Goal: Transaction & Acquisition: Purchase product/service

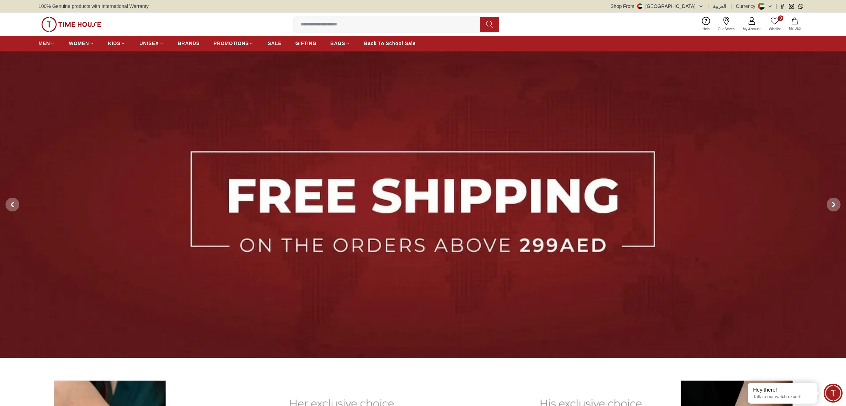
click at [507, 208] on img at bounding box center [423, 205] width 846 height 308
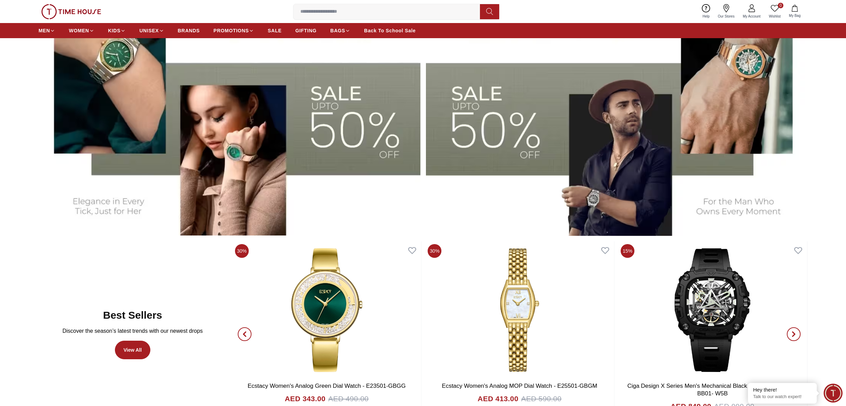
scroll to position [397, 0]
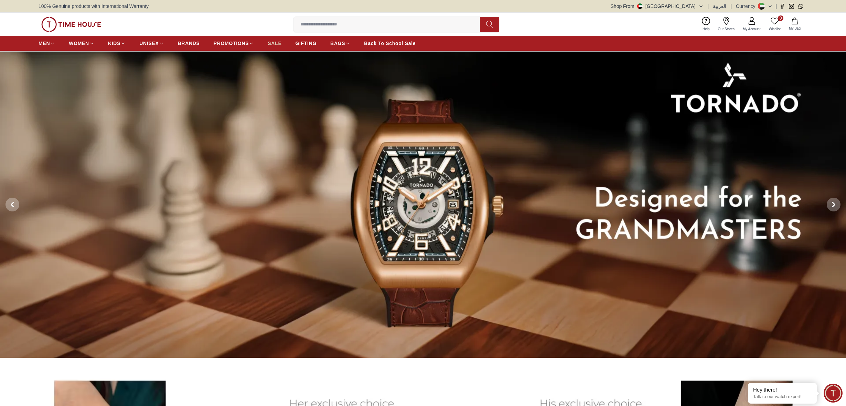
click at [279, 41] on span "SALE" at bounding box center [275, 43] width 14 height 7
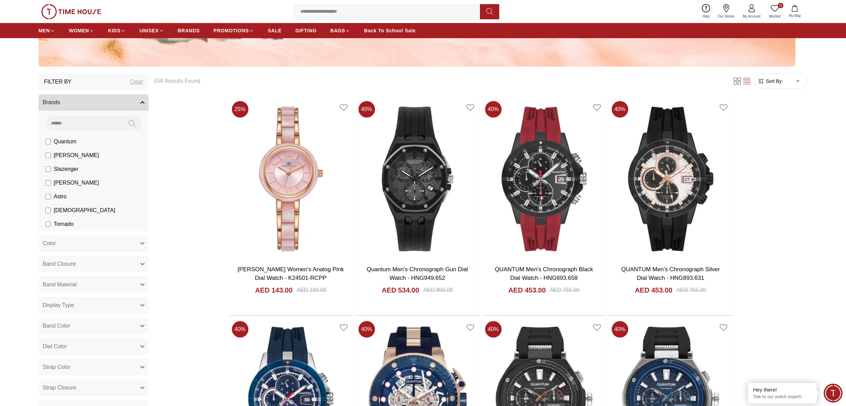
scroll to position [275, 0]
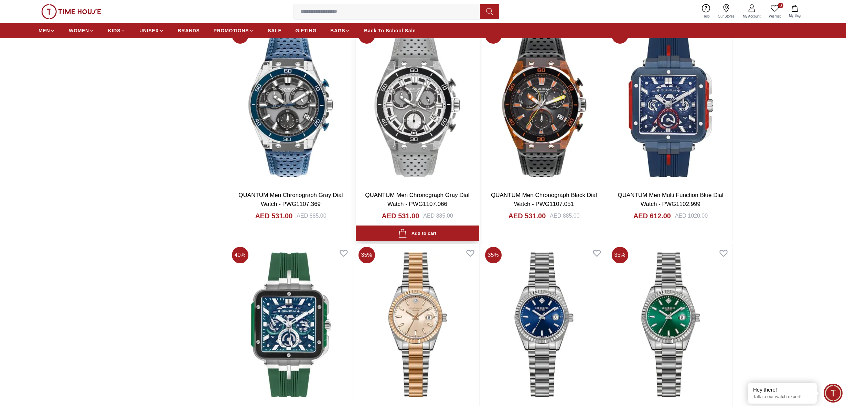
scroll to position [3211, 0]
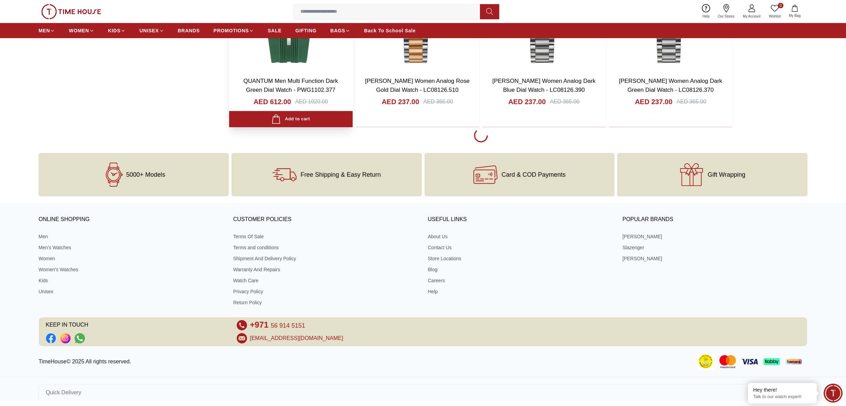
scroll to position [3544, 0]
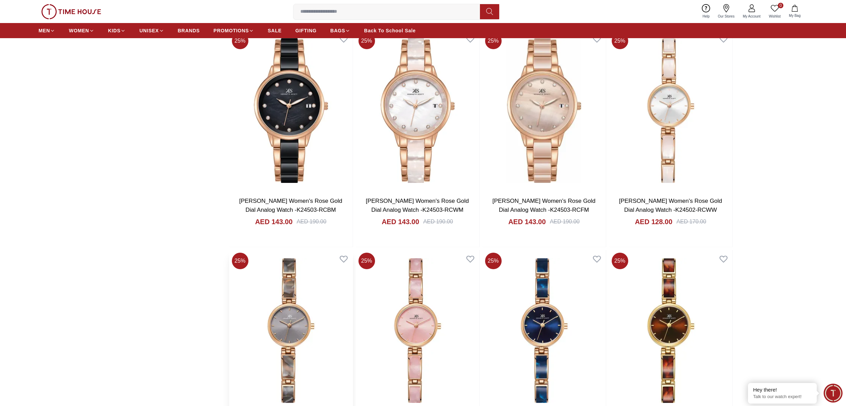
scroll to position [4101, 0]
